Goal: Find specific page/section: Find specific page/section

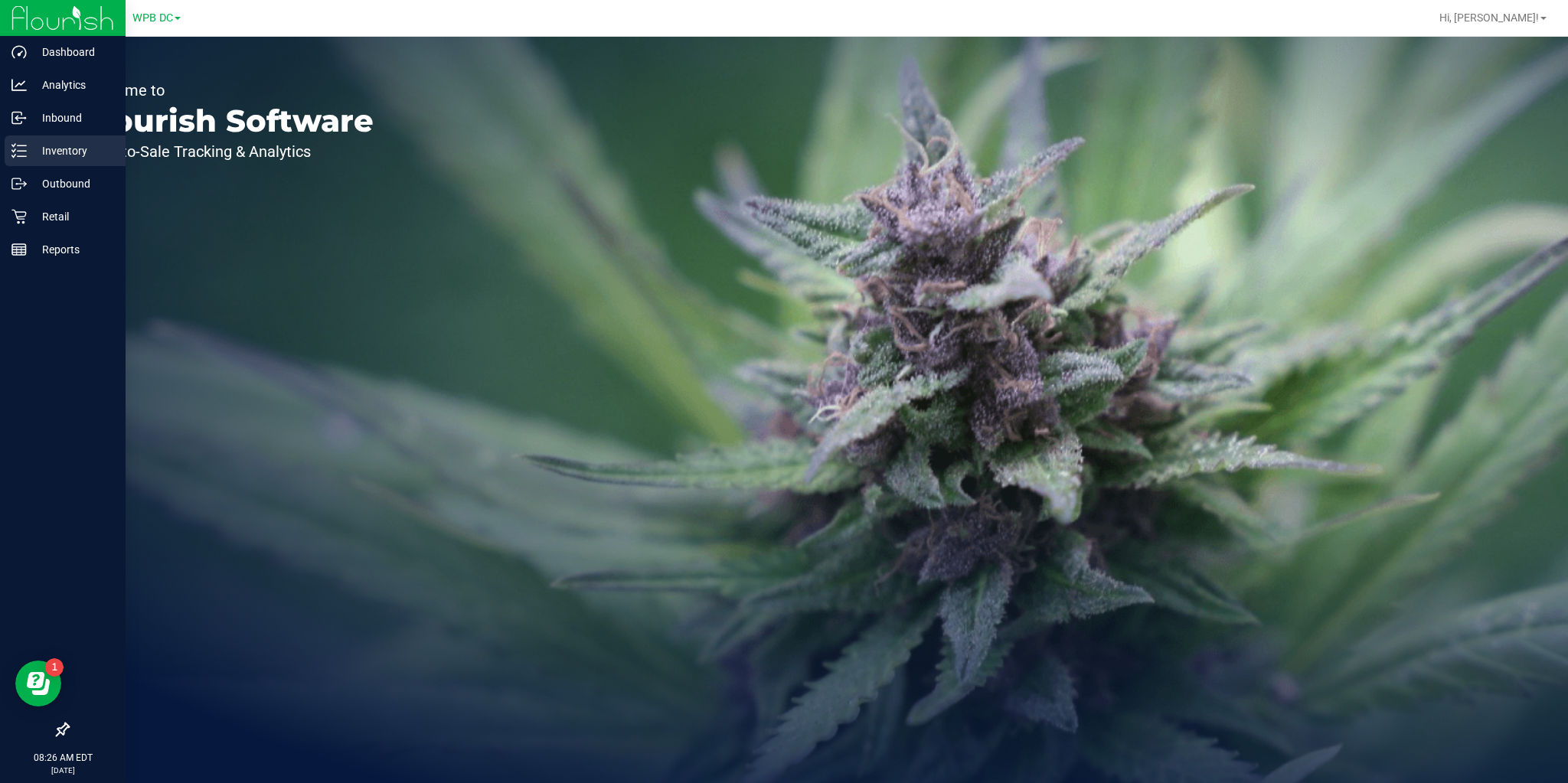
click at [21, 156] on line at bounding box center [21, 156] width 9 height 0
